Goal: Find specific page/section: Find specific page/section

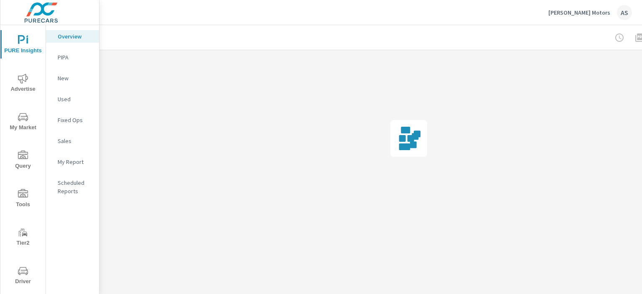
click at [18, 201] on span "Tools" at bounding box center [23, 199] width 40 height 20
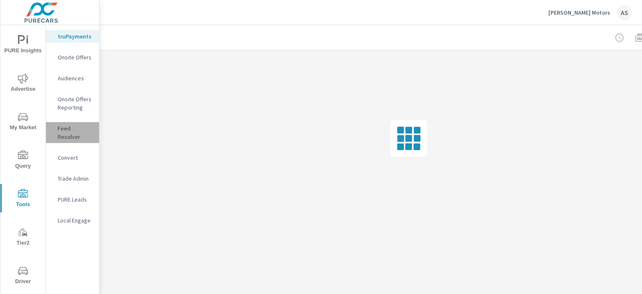
click at [73, 133] on div "Feed Resolver" at bounding box center [72, 132] width 53 height 21
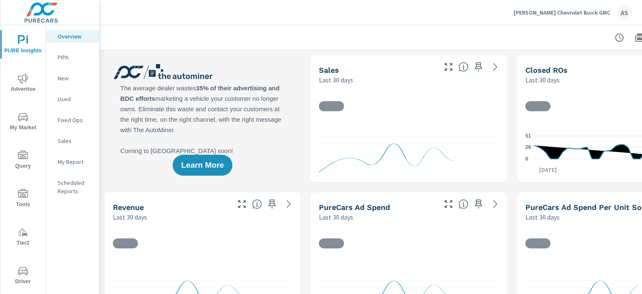
click at [20, 273] on icon "nav menu" at bounding box center [23, 271] width 10 height 8
